Goal: Task Accomplishment & Management: Manage account settings

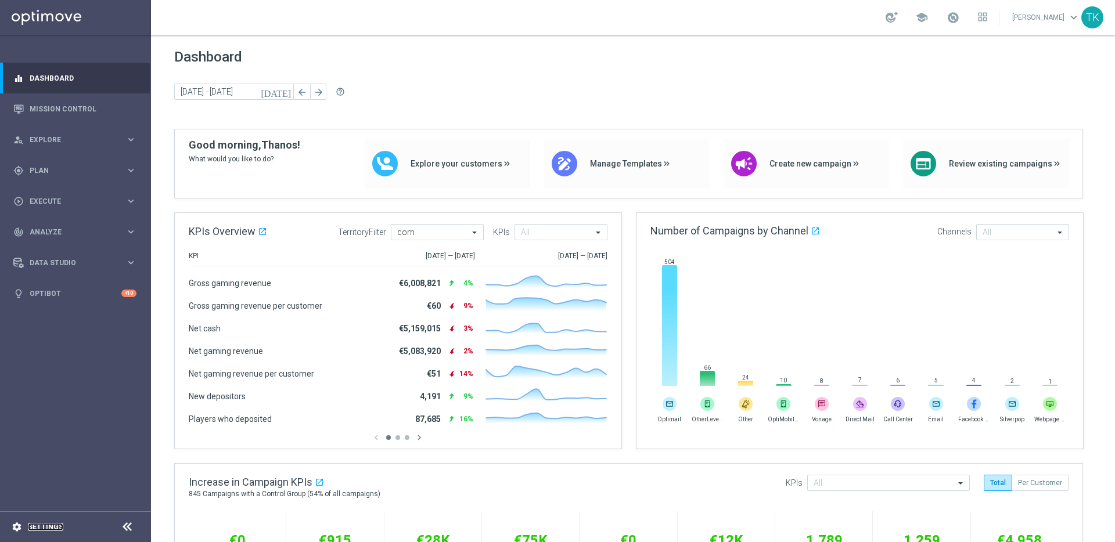
click at [42, 524] on link "Settings" at bounding box center [45, 527] width 35 height 7
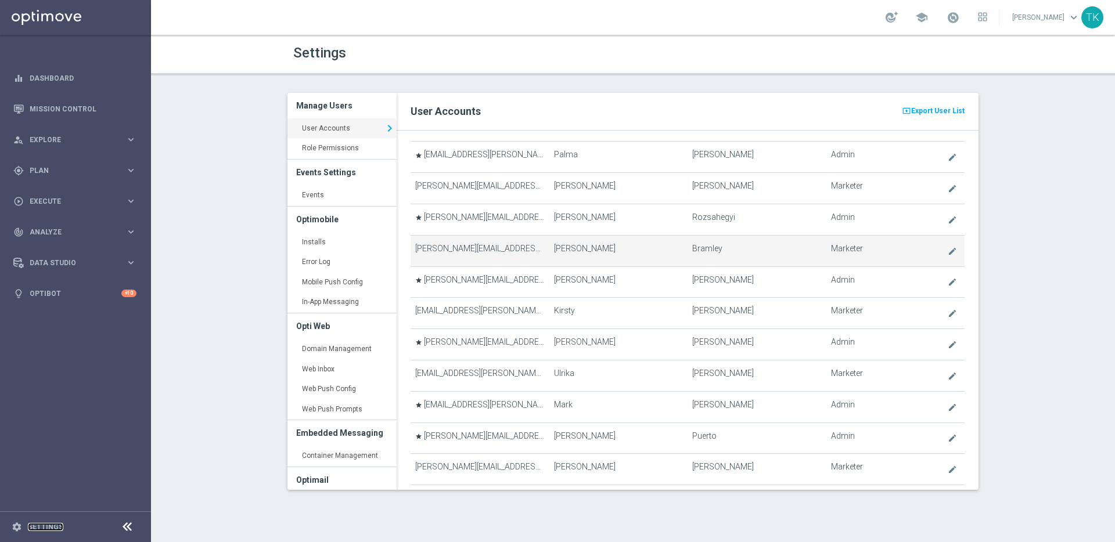
scroll to position [1233, 0]
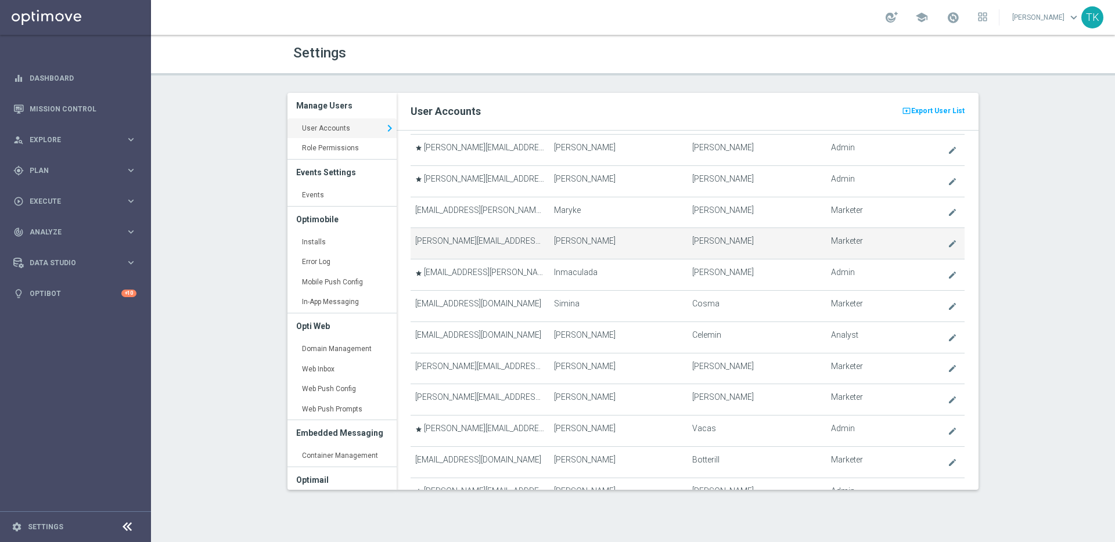
click at [622, 246] on td "Fabian" at bounding box center [618, 243] width 138 height 31
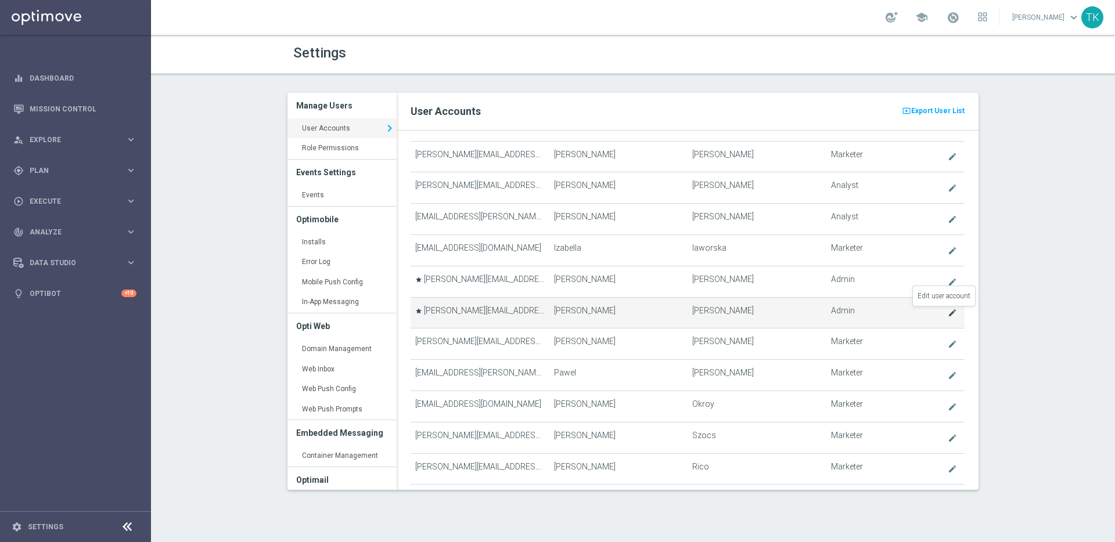
click at [948, 312] on icon "create" at bounding box center [952, 312] width 9 height 9
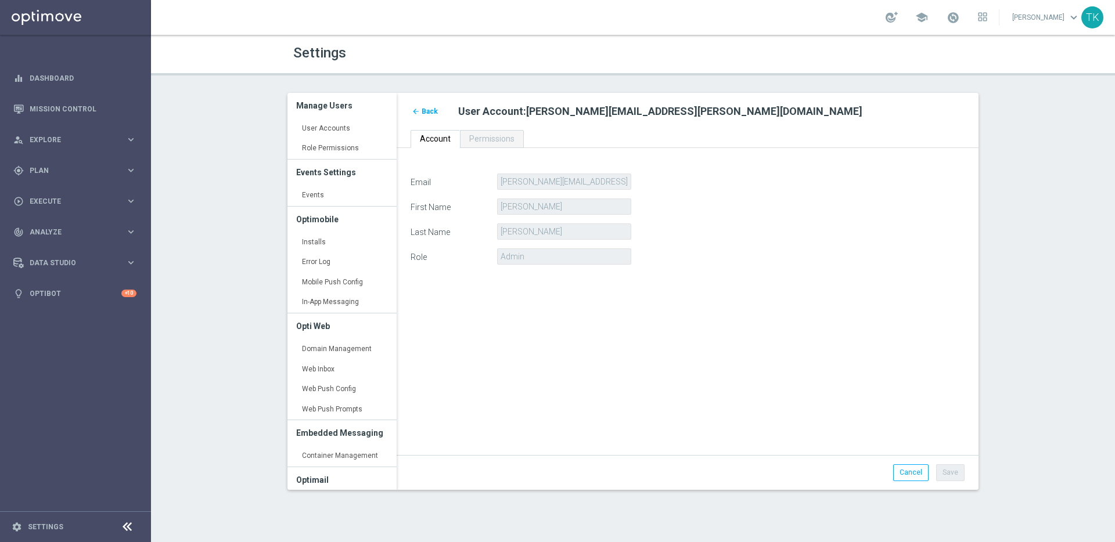
click at [585, 110] on span "natividad.banderas@lottoland.com" at bounding box center [694, 111] width 336 height 12
click at [499, 140] on span "Permissions" at bounding box center [491, 138] width 45 height 9
click at [484, 139] on span "Permissions" at bounding box center [491, 138] width 45 height 9
click at [569, 111] on span "natividad.banderas@lottoland.com" at bounding box center [694, 111] width 336 height 12
drag, startPoint x: 707, startPoint y: 111, endPoint x: 581, endPoint y: 113, distance: 126.6
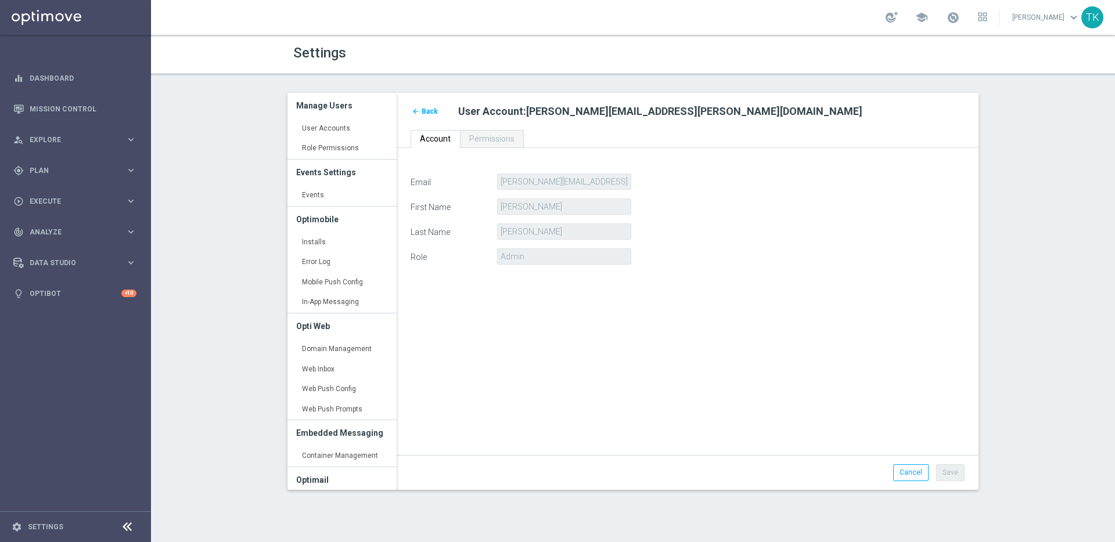
click at [588, 114] on h2 "User Account : natividad.banderas@lottoland.com" at bounding box center [711, 112] width 506 height 14
drag, startPoint x: 532, startPoint y: 111, endPoint x: 574, endPoint y: 116, distance: 42.1
click at [576, 114] on span "natividad.banderas@lottoland.com" at bounding box center [694, 111] width 336 height 12
click at [573, 116] on span "natividad.banderas@lottoland.com" at bounding box center [694, 111] width 336 height 12
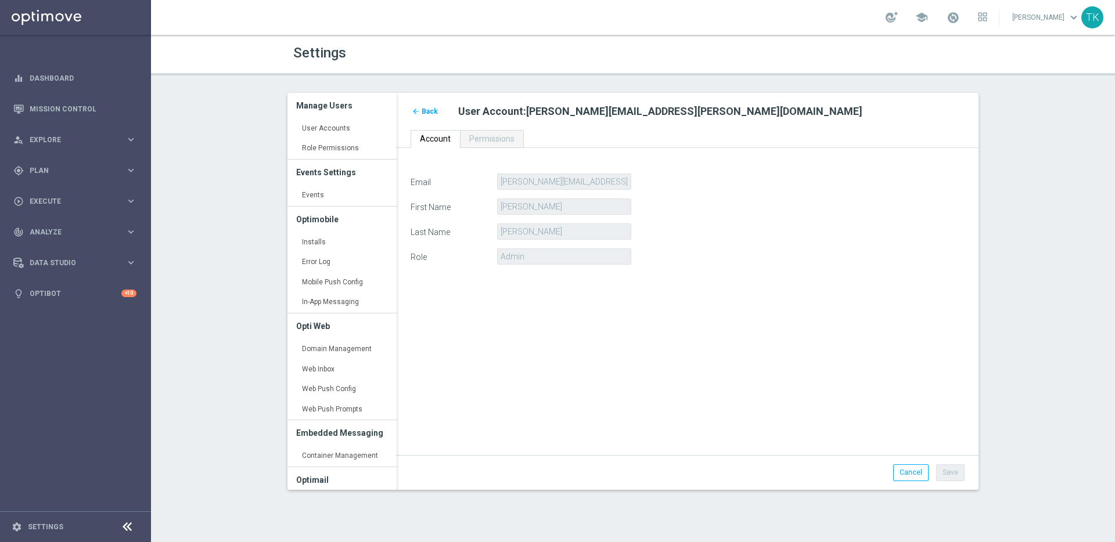
click at [573, 116] on span "natividad.banderas@lottoland.com" at bounding box center [694, 111] width 336 height 12
click at [571, 112] on span "natividad.banderas@lottoland.com" at bounding box center [694, 111] width 336 height 12
click at [430, 111] on span "Back" at bounding box center [430, 111] width 16 height 8
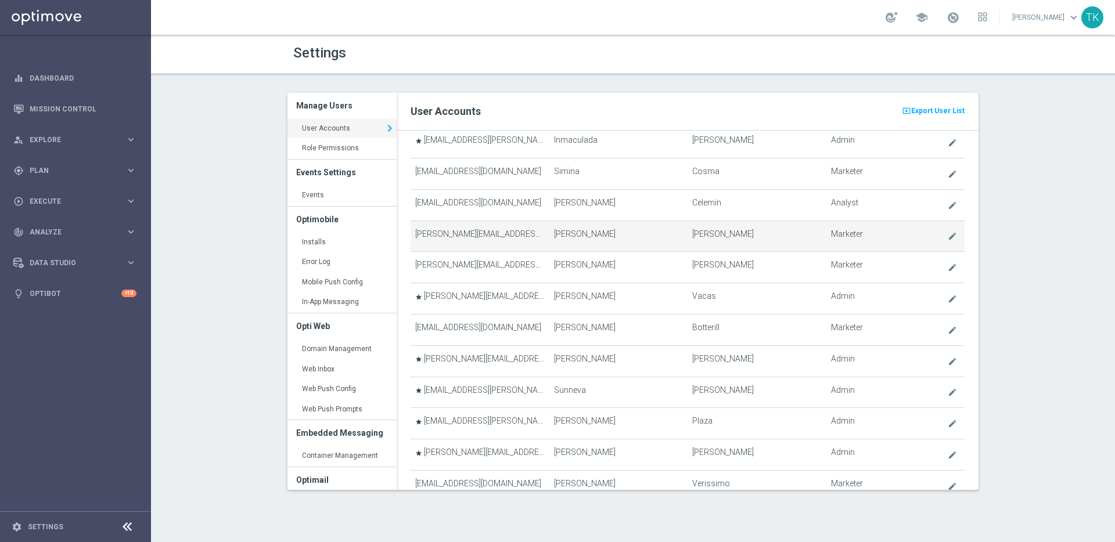
scroll to position [1691, 0]
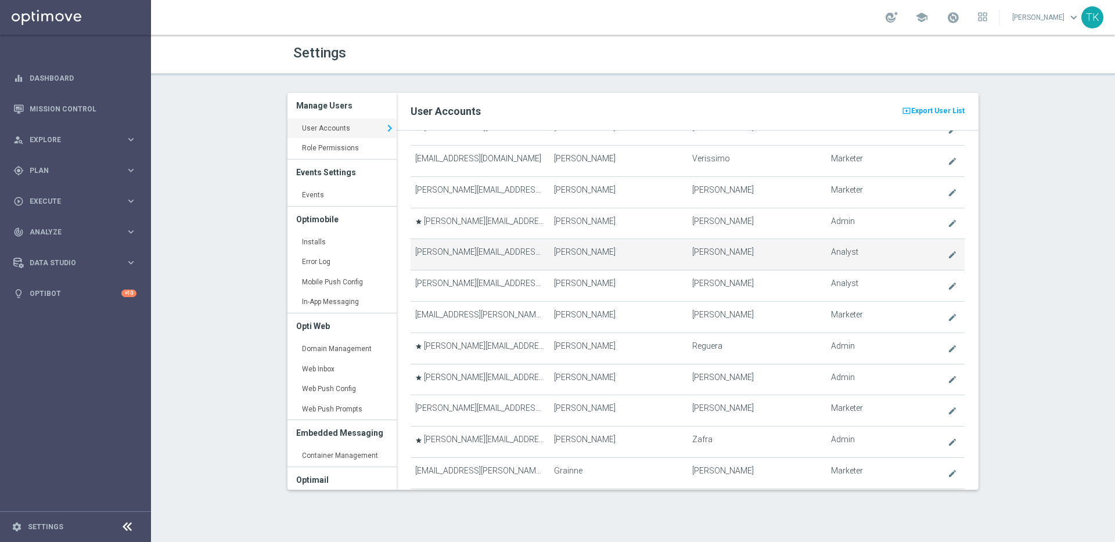
click at [610, 239] on td "Iwona" at bounding box center [618, 254] width 138 height 31
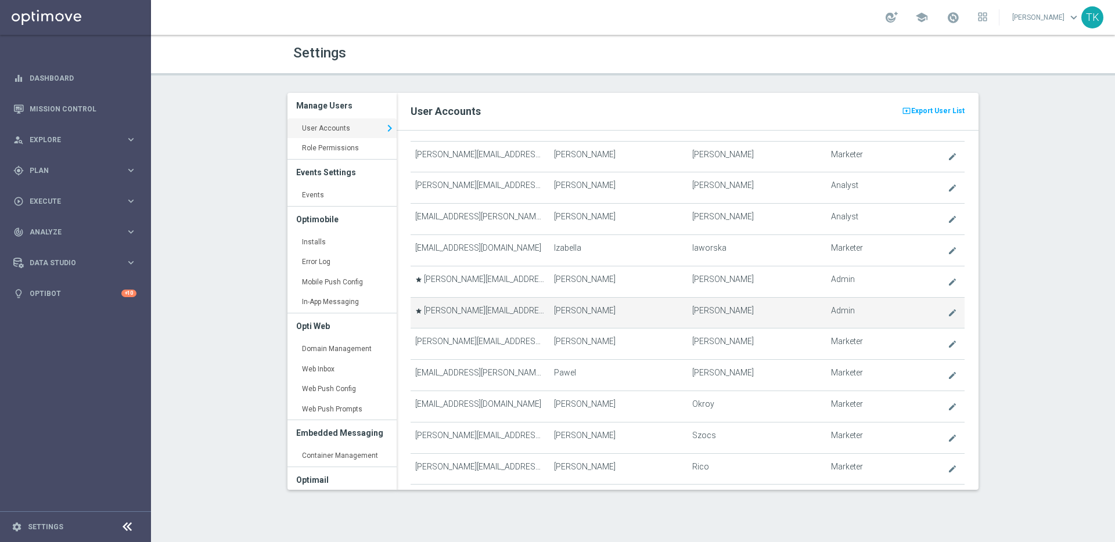
click at [475, 305] on td "star natividad.banderas@lottoland.com" at bounding box center [480, 312] width 138 height 31
click at [480, 311] on td "star natividad.banderas@lottoland.com" at bounding box center [480, 312] width 138 height 31
click at [948, 312] on icon "create" at bounding box center [952, 312] width 9 height 9
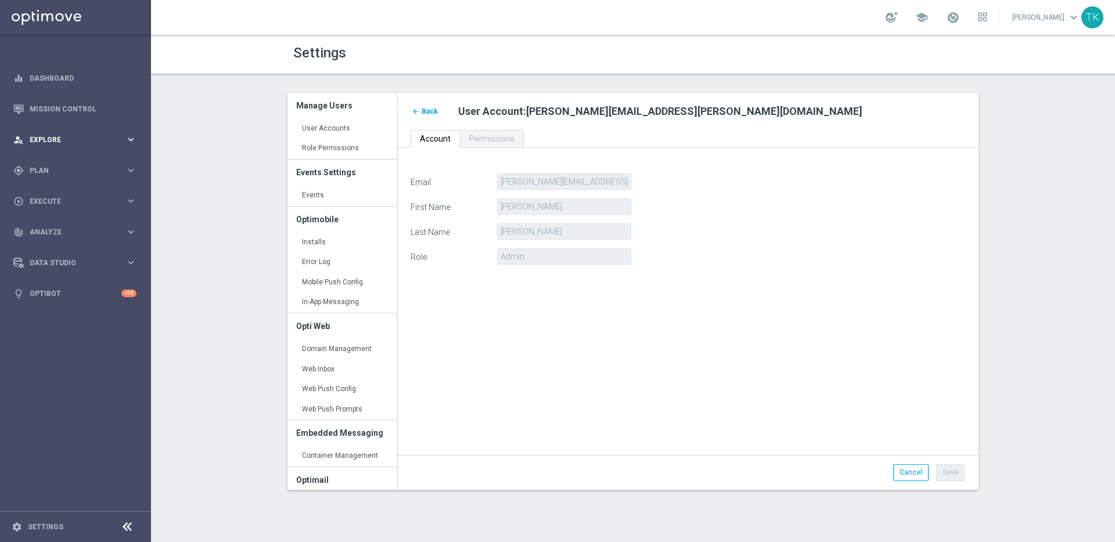
click at [116, 136] on span "Explore" at bounding box center [78, 139] width 96 height 7
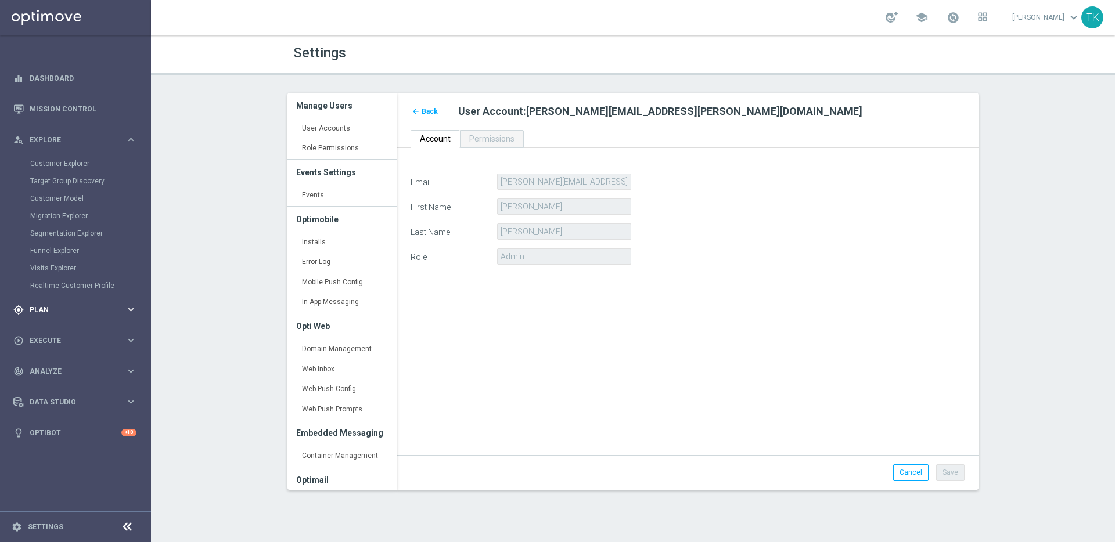
click at [120, 313] on div "gps_fixed Plan" at bounding box center [69, 310] width 112 height 10
click at [102, 229] on span "Templates" at bounding box center [72, 229] width 83 height 7
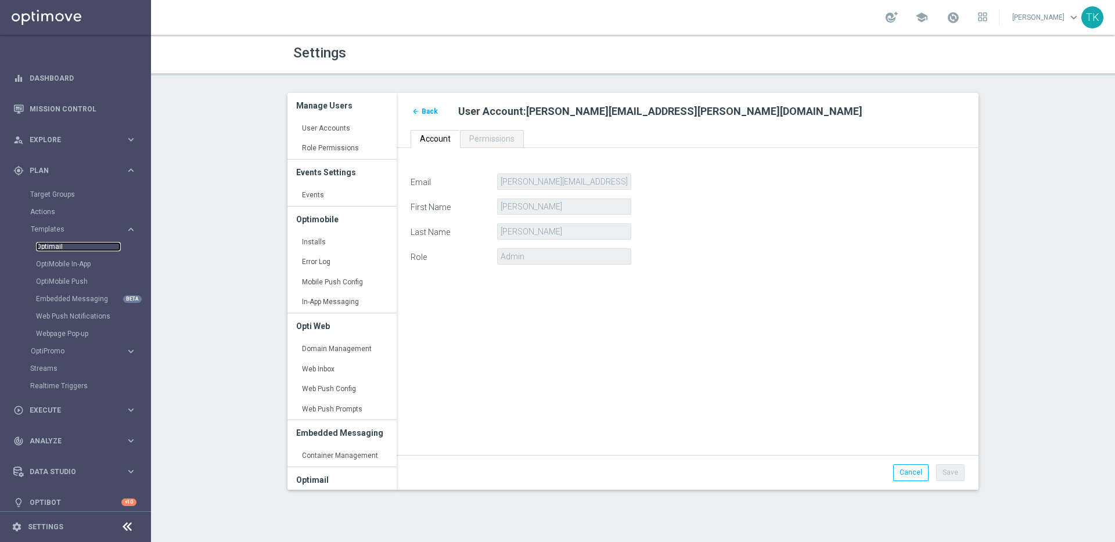
click at [53, 245] on link "Optimail" at bounding box center [78, 246] width 85 height 9
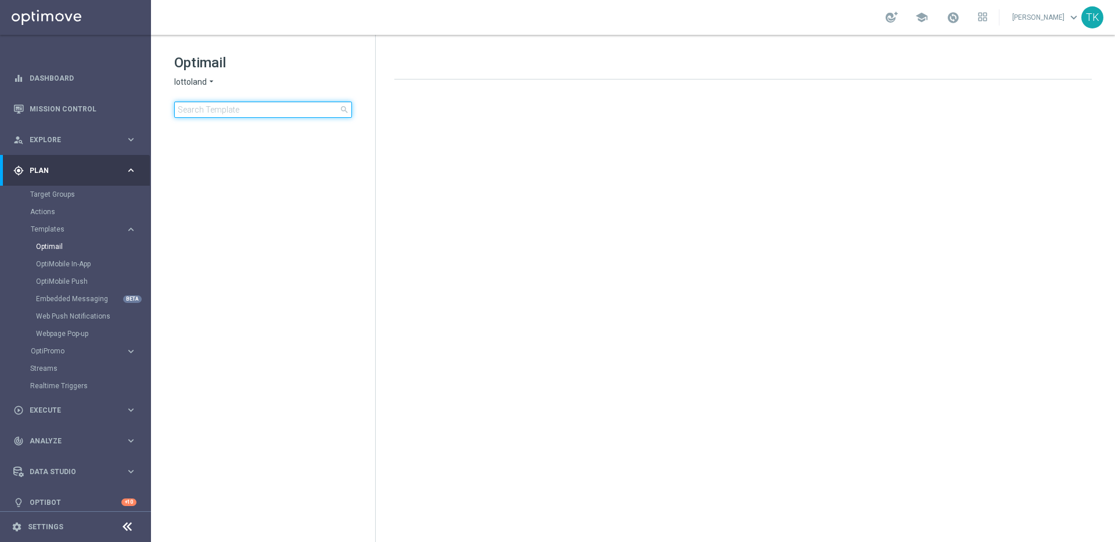
click at [258, 105] on input at bounding box center [263, 110] width 178 height 16
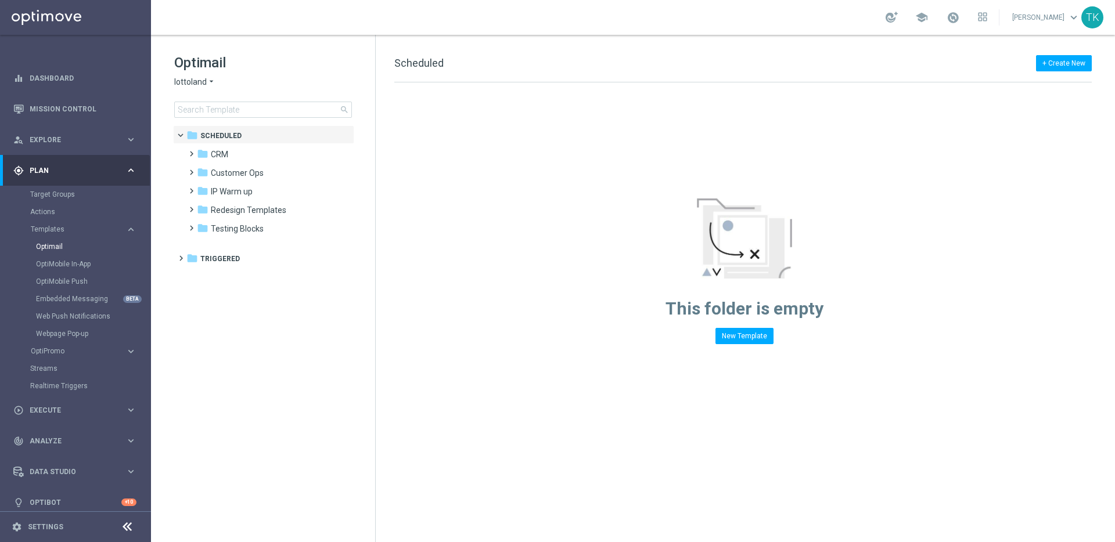
click at [184, 70] on h1 "Optimail" at bounding box center [263, 62] width 178 height 19
click at [193, 81] on span "lottoland" at bounding box center [190, 82] width 33 height 11
click at [0, 0] on span "KenoGO" at bounding box center [0, 0] width 0 height 0
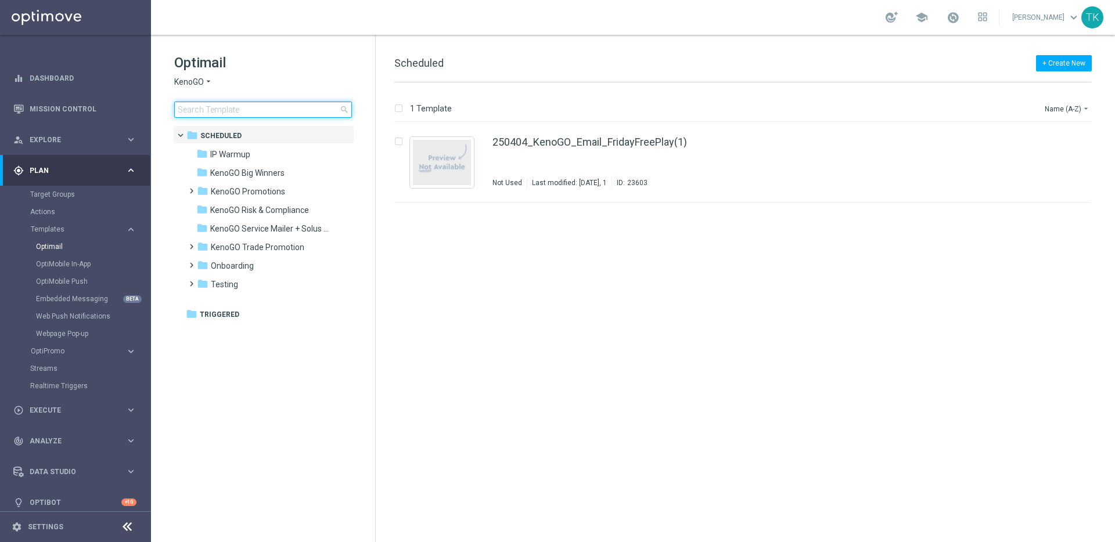
click at [239, 110] on input at bounding box center [263, 110] width 178 height 16
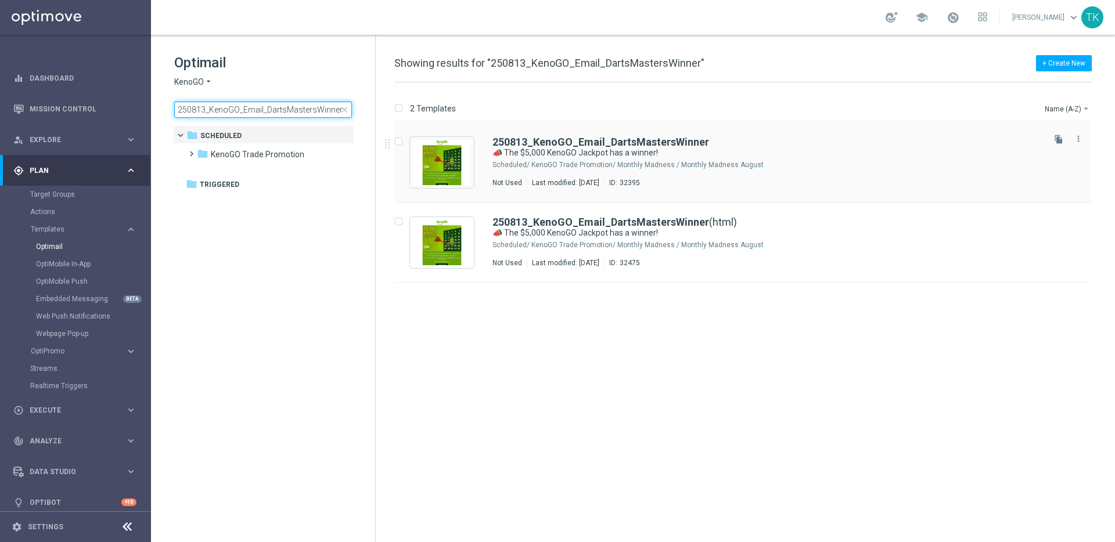
type input "250813_KenoGO_Email_DartsMastersWinner"
click at [49, 526] on link "Settings" at bounding box center [45, 527] width 35 height 7
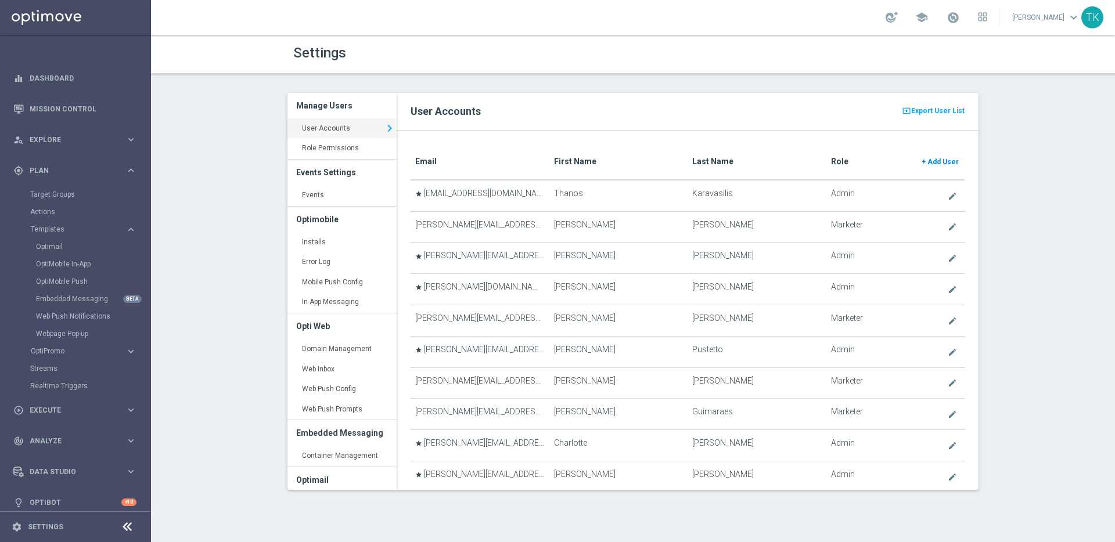
click at [938, 159] on span "Add User" at bounding box center [942, 162] width 31 height 8
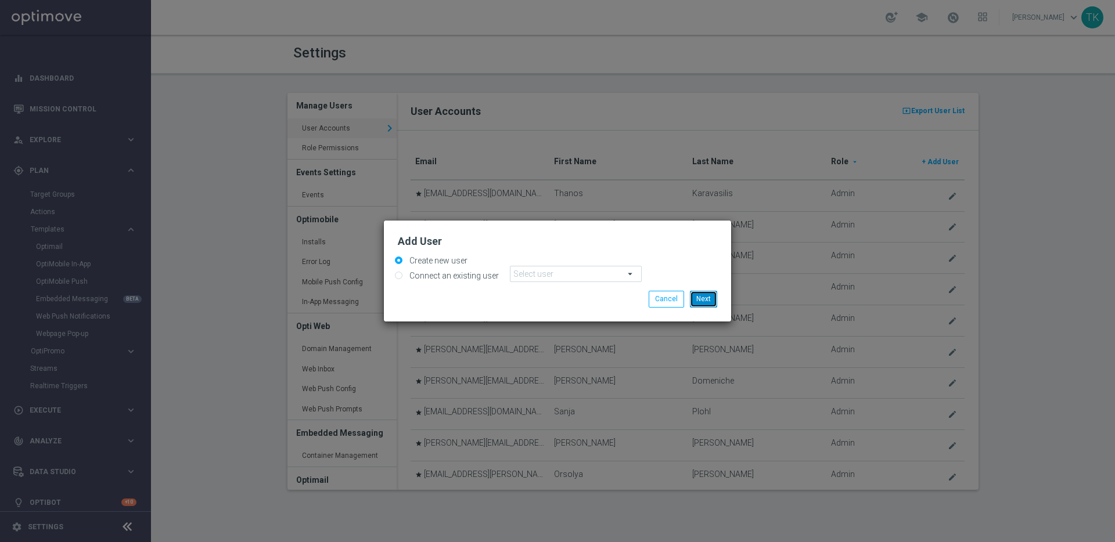
click at [709, 302] on button "Next" at bounding box center [703, 299] width 27 height 16
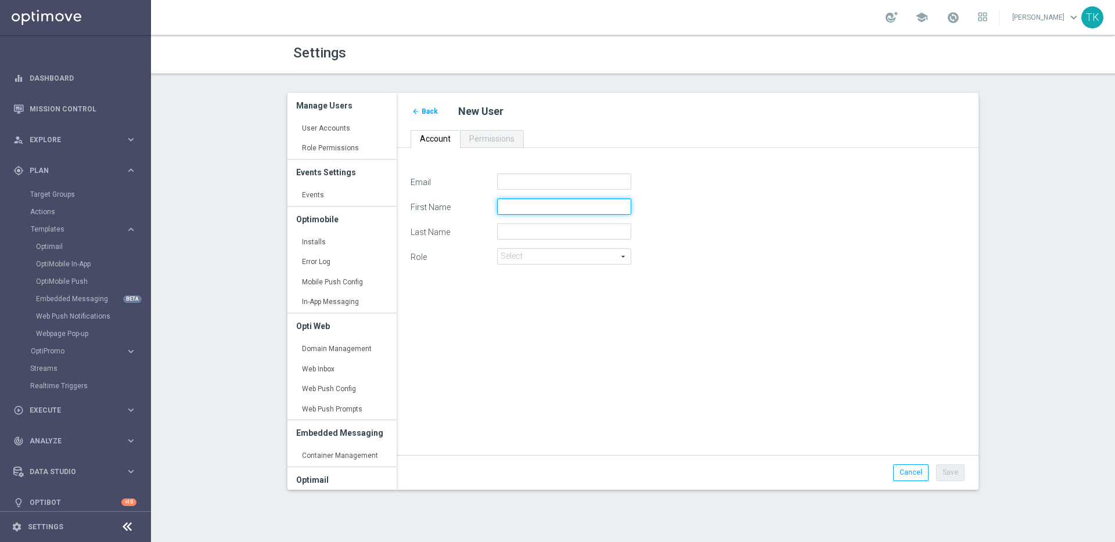
click at [529, 206] on input "First Name" at bounding box center [564, 207] width 134 height 16
paste input "Jessica Schmitt"
click at [542, 206] on input "Jessica Schmitt" at bounding box center [564, 207] width 134 height 16
type input "Jessica"
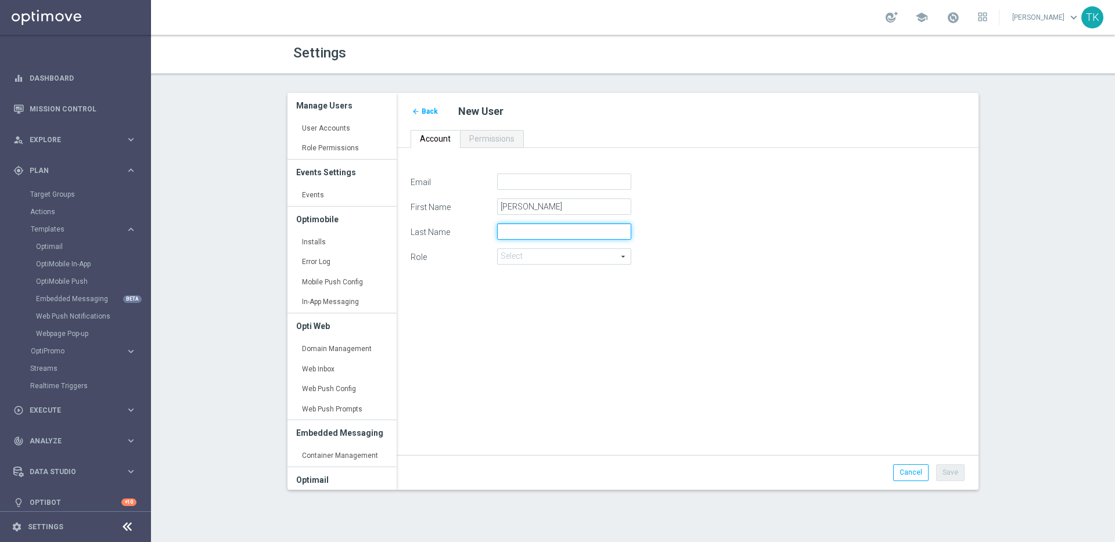
click at [544, 228] on input "Last Name" at bounding box center [564, 232] width 134 height 16
paste input "Schmitt"
type input "Schmitt"
click at [569, 256] on span at bounding box center [564, 256] width 133 height 15
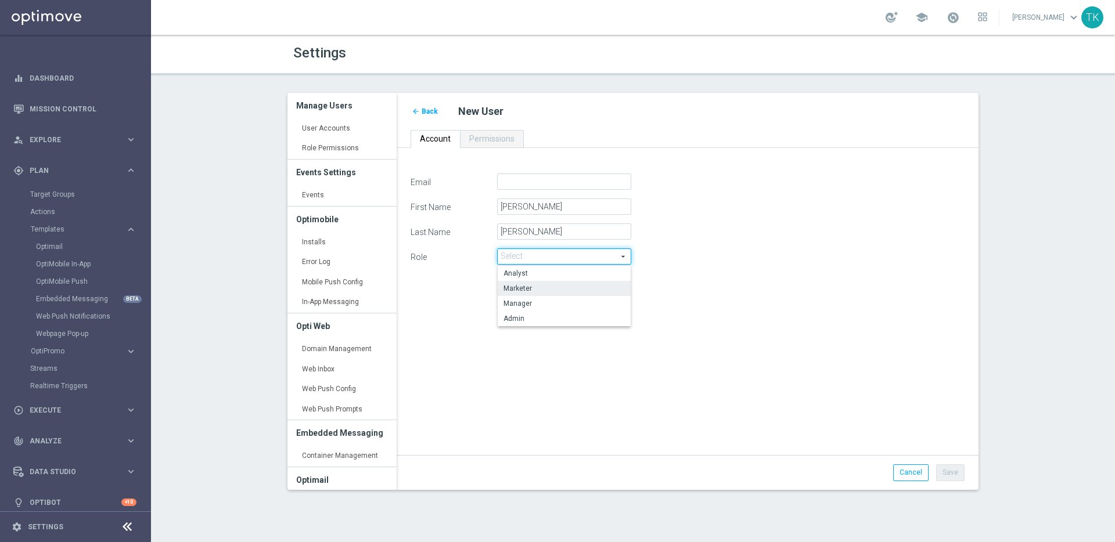
click at [571, 287] on span "Marketer" at bounding box center [564, 288] width 121 height 9
type input "Marketer"
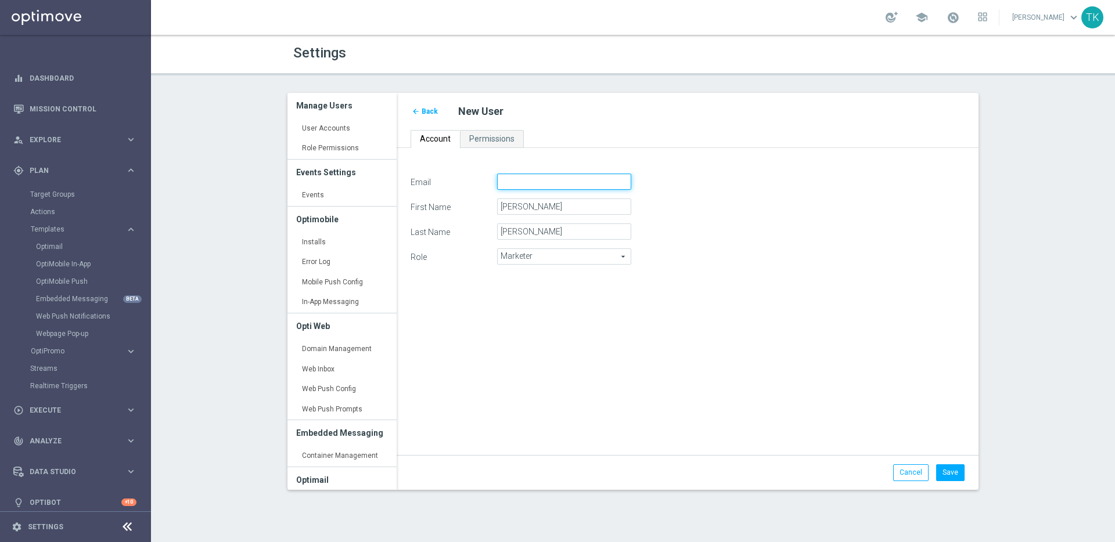
click at [549, 178] on input "Email" at bounding box center [564, 182] width 134 height 16
paste input "jessica.schmitt@lottoland.com"
type input "jessica.schmitt@lottoland.com"
click at [697, 210] on div "First Name Jessica" at bounding box center [687, 207] width 571 height 16
click at [952, 470] on button "Save" at bounding box center [950, 473] width 28 height 16
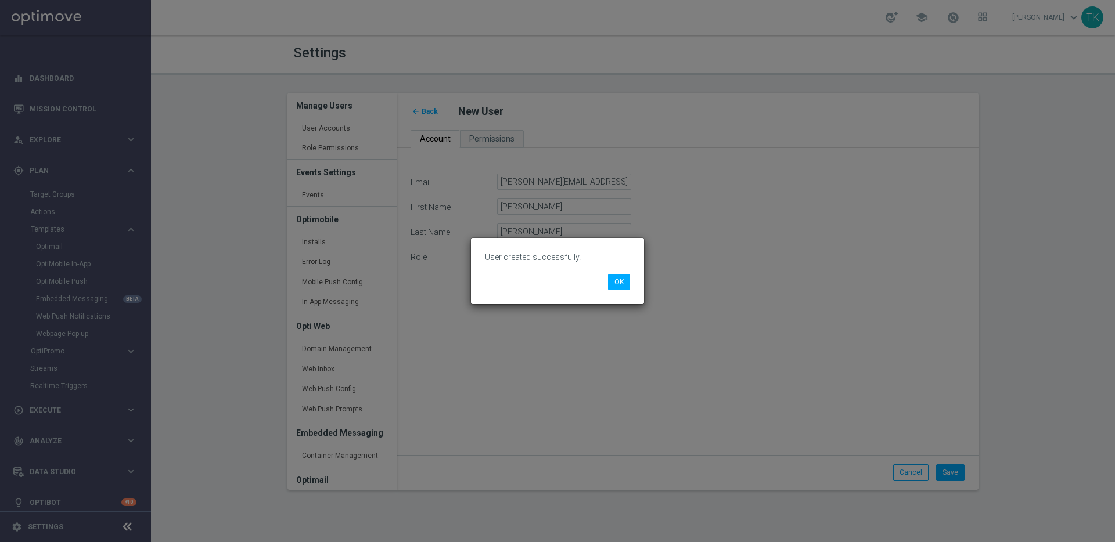
click at [531, 259] on p "User created successfully." at bounding box center [557, 257] width 145 height 10
copy div "User created successfully. OK"
click at [618, 286] on button "OK" at bounding box center [619, 282] width 22 height 16
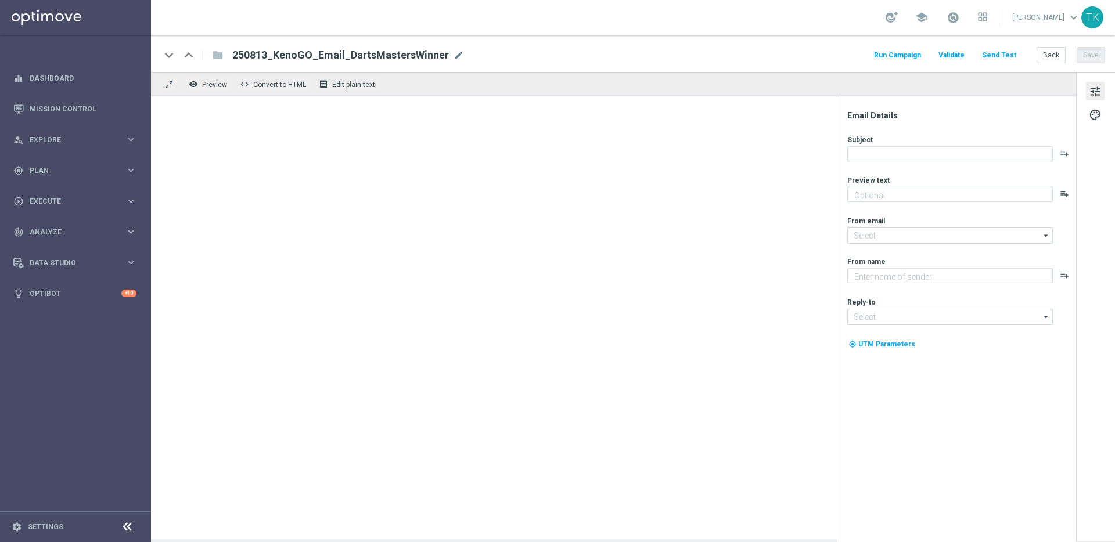
type textarea "See who won & watch all of the highlights"
type input "[EMAIL_ADDRESS][DOMAIN_NAME]"
type textarea "KenoGO"
type input "[EMAIL_ADDRESS][DOMAIN_NAME]"
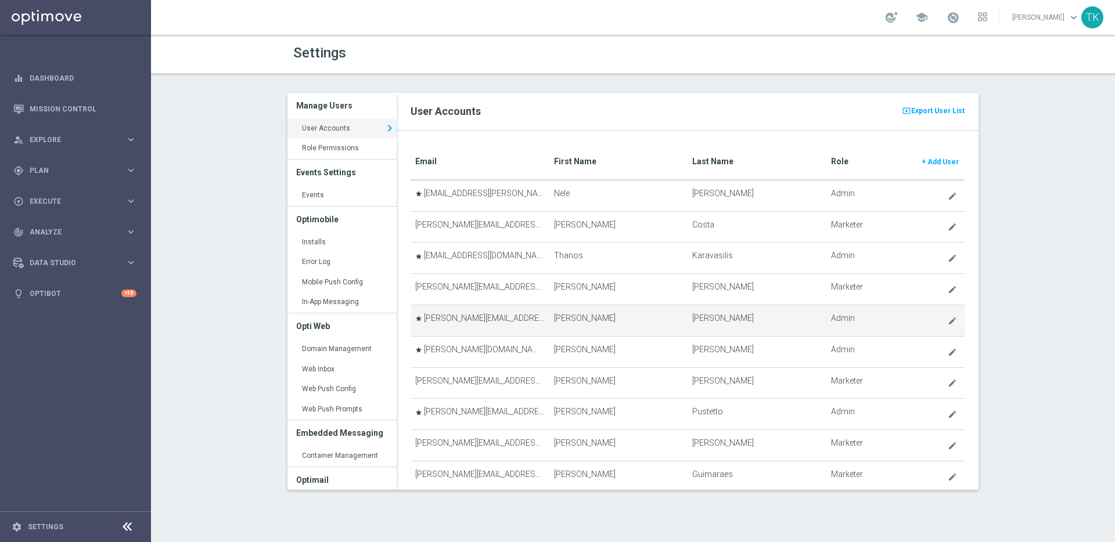
scroll to position [376, 0]
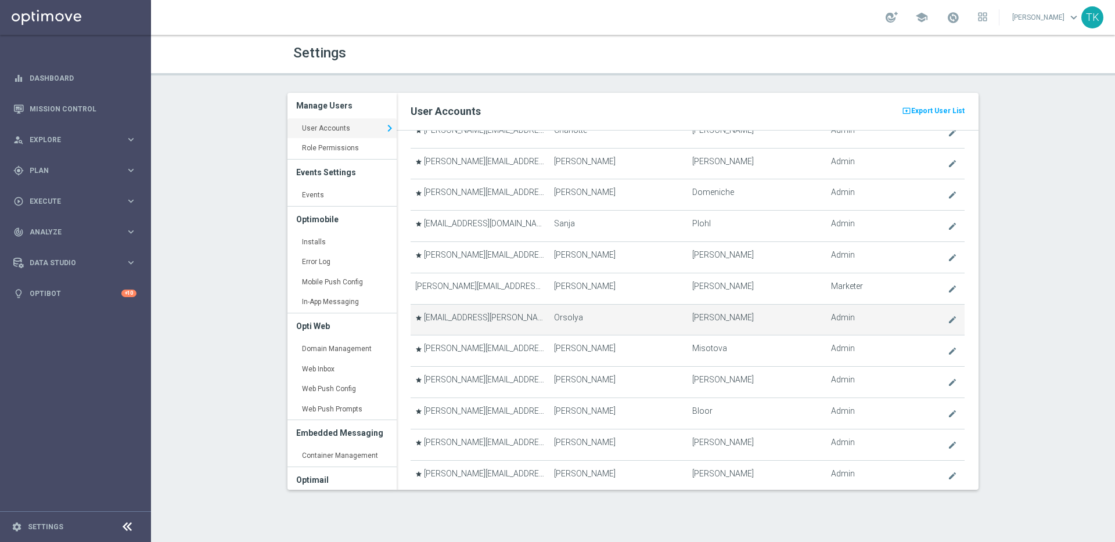
click at [631, 308] on td "Orsolya" at bounding box center [618, 319] width 138 height 31
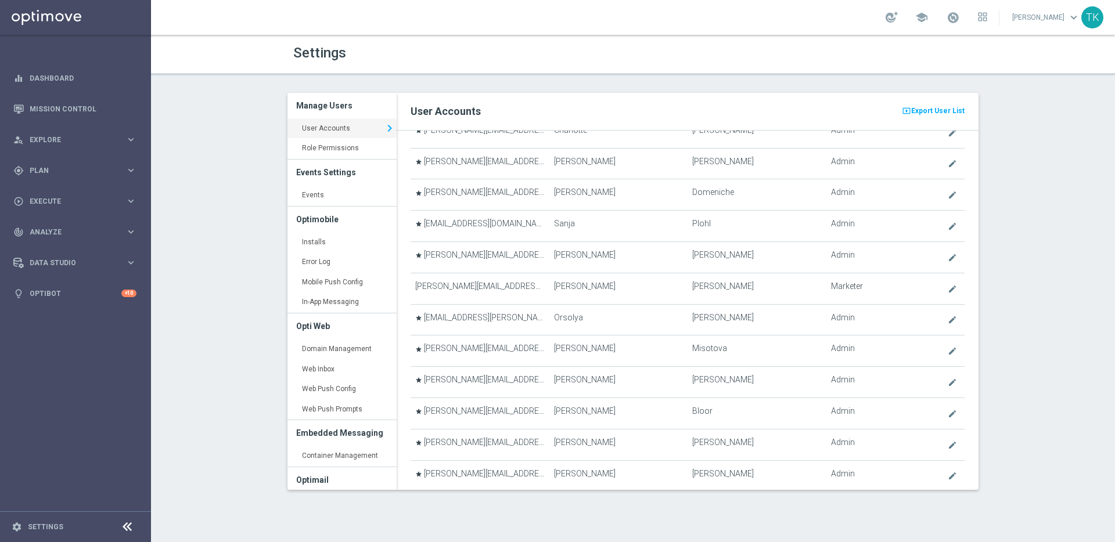
click at [726, 26] on div "school Thanos Karavasilis keyboard_arrow_down TK" at bounding box center [633, 17] width 964 height 35
click at [833, 10] on div "school Thanos Karavasilis keyboard_arrow_down TK" at bounding box center [633, 17] width 964 height 35
